Goal: Information Seeking & Learning: Learn about a topic

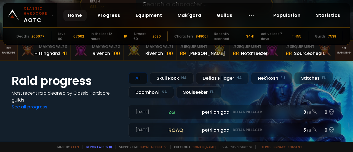
scroll to position [28, 0]
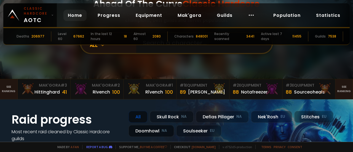
click at [158, 130] on div "Doomhowl NA" at bounding box center [150, 131] width 45 height 12
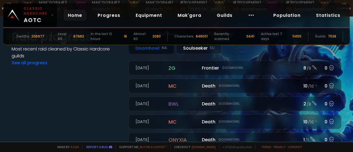
scroll to position [55, 0]
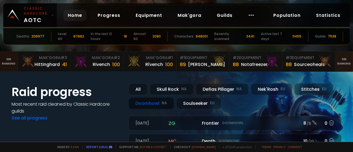
click at [11, 64] on link "See ranking" at bounding box center [9, 62] width 18 height 20
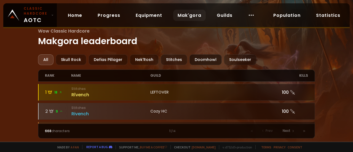
click at [201, 60] on div "Doomhowl" at bounding box center [205, 59] width 32 height 11
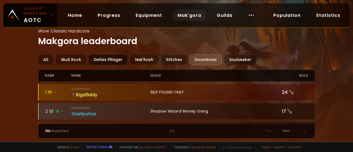
click at [105, 58] on div "Defias Pillager" at bounding box center [107, 59] width 39 height 11
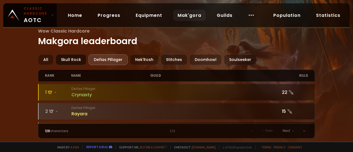
click at [76, 59] on div "Skull Rock" at bounding box center [71, 59] width 31 height 11
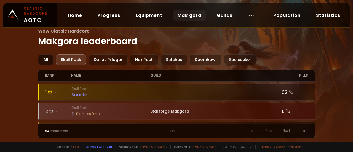
click at [39, 55] on div "All" at bounding box center [45, 59] width 15 height 11
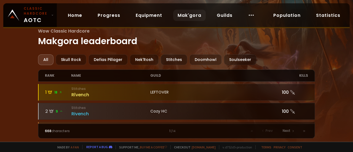
click at [73, 112] on div "Rivench" at bounding box center [110, 113] width 79 height 7
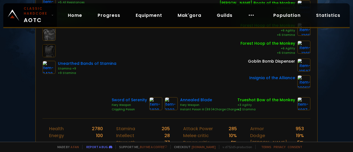
scroll to position [165, 0]
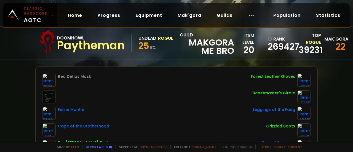
scroll to position [28, 0]
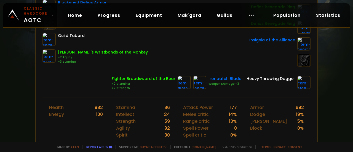
scroll to position [173, 0]
